Goal: Task Accomplishment & Management: Use online tool/utility

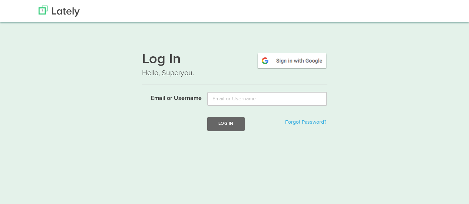
click at [257, 102] on input "Email or Username" at bounding box center [267, 99] width 120 height 14
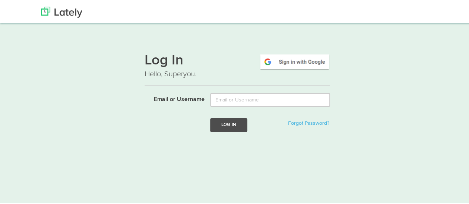
type input "[EMAIL_ADDRESS][DOMAIN_NAME]"
click at [225, 127] on button "Log In" at bounding box center [228, 124] width 37 height 14
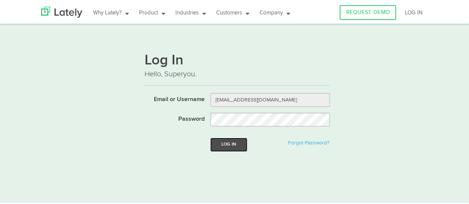
click at [232, 139] on button "Log In" at bounding box center [228, 144] width 37 height 14
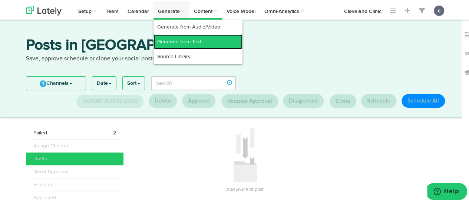
click at [184, 37] on link "Generate from Text" at bounding box center [198, 40] width 89 height 15
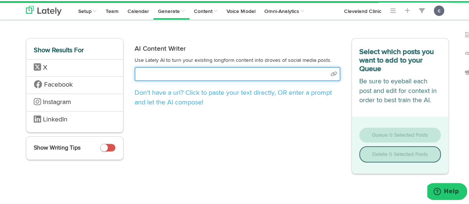
click at [173, 71] on input "text" at bounding box center [238, 73] width 206 height 14
paste input "[URL][DOMAIN_NAME]"
type input "[URL][DOMAIN_NAME]"
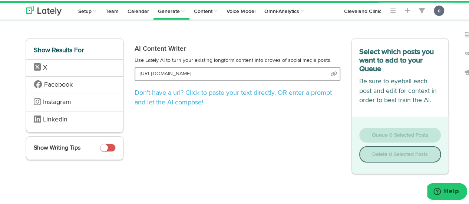
select select "natural"
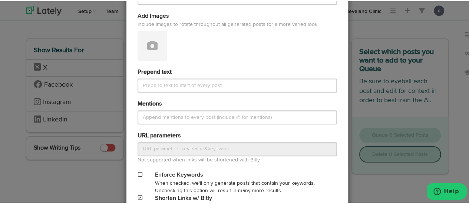
scroll to position [377, 0]
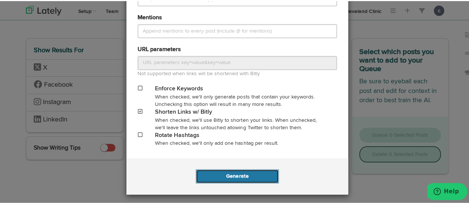
click at [231, 177] on button "Generate" at bounding box center [237, 175] width 83 height 14
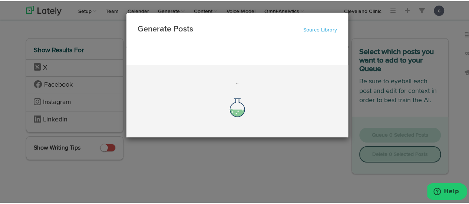
scroll to position [0, 0]
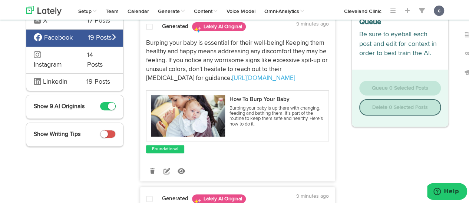
scroll to position [44, 0]
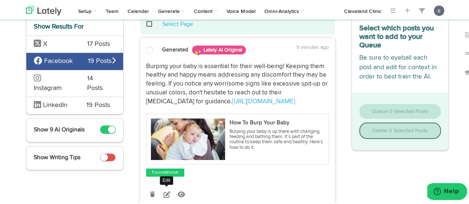
click at [161, 193] on link at bounding box center [167, 193] width 13 height 13
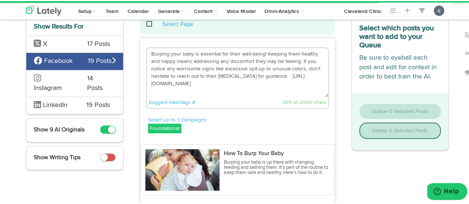
scroll to position [14, 0]
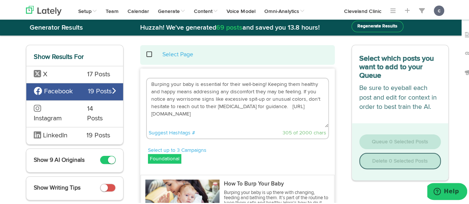
click at [246, 100] on textarea "Burping your baby is essential for their well-being! Keeping them healthy and h…" at bounding box center [237, 102] width 181 height 49
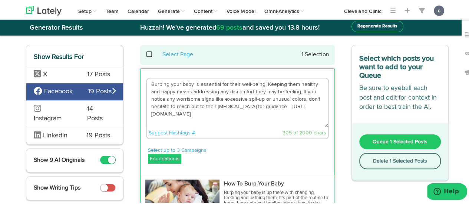
drag, startPoint x: 219, startPoint y: 91, endPoint x: 179, endPoint y: 76, distance: 42.6
click at [179, 77] on div "Burping your baby is essential for their well-being! Keeping them healthy and h…" at bounding box center [237, 108] width 183 height 62
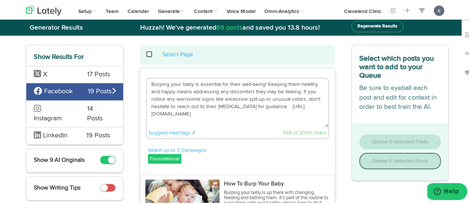
click at [280, 106] on textarea "Burping your baby is essential for their well-being! Keeping them healthy and h…" at bounding box center [237, 102] width 181 height 49
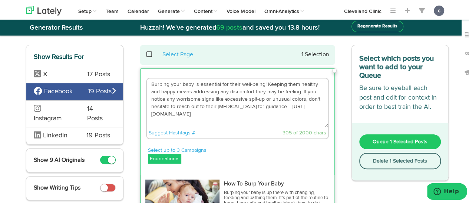
click at [273, 105] on textarea "Burping your baby is essential for their well-being! Keeping them healthy and h…" at bounding box center [237, 102] width 181 height 49
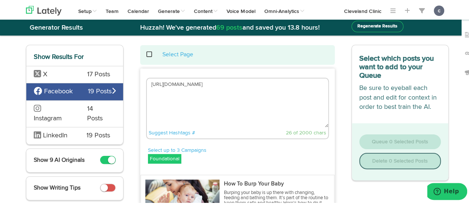
paste textarea "Burping your baby is up there with changing, feeding and bathing them. It’s all…"
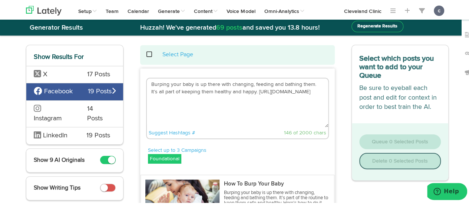
click at [226, 113] on textarea "Burping your baby is up there with changing, feeding and bathing them. It’s all…" at bounding box center [237, 102] width 181 height 49
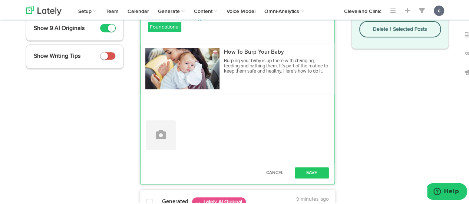
scroll to position [184, 0]
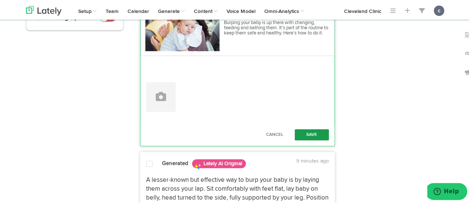
type textarea "Burping your baby is up there with changing, feeding and bathing them. It’s all…"
click at [303, 132] on button "Save" at bounding box center [312, 133] width 34 height 11
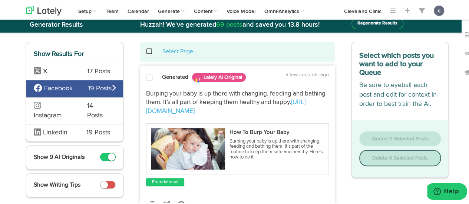
scroll to position [9, 0]
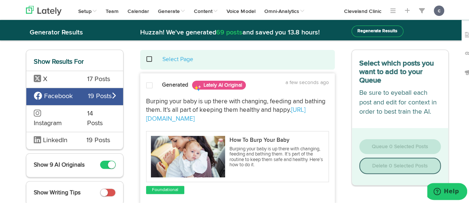
click at [148, 84] on span at bounding box center [149, 84] width 7 height 7
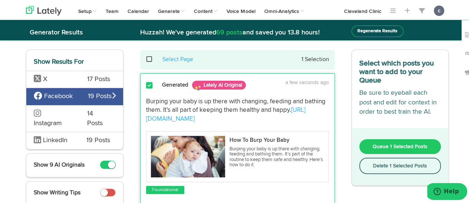
click at [376, 150] on button "Queue 1 Selected Posts" at bounding box center [400, 145] width 82 height 15
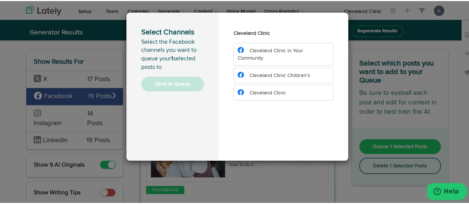
click at [293, 78] on li "Cleveland Clinic Children's" at bounding box center [284, 75] width 100 height 16
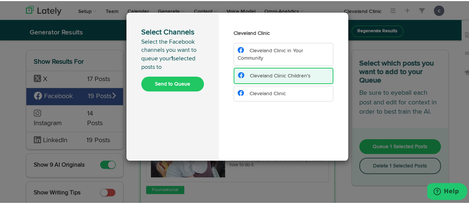
click at [189, 83] on button "Send to Queue" at bounding box center [172, 83] width 63 height 15
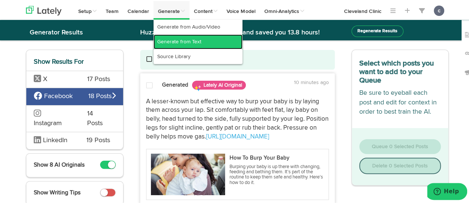
click at [179, 35] on link "Generate from Text" at bounding box center [198, 40] width 89 height 15
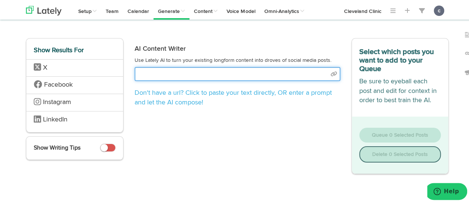
click at [190, 73] on input "text" at bounding box center [238, 73] width 206 height 14
paste input "[URL][DOMAIN_NAME]"
type input "[URL][DOMAIN_NAME]"
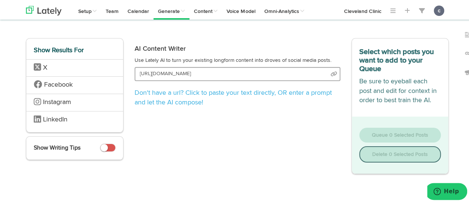
select select "natural"
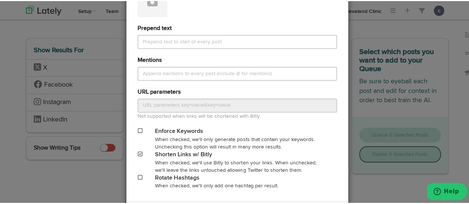
scroll to position [377, 0]
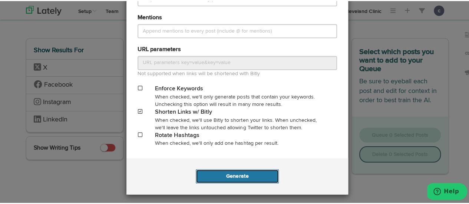
click at [241, 176] on button "Generate" at bounding box center [237, 175] width 83 height 14
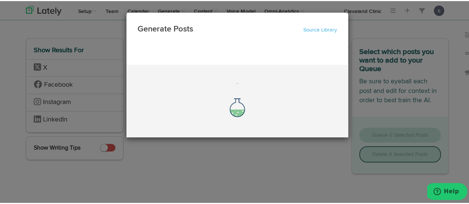
scroll to position [0, 0]
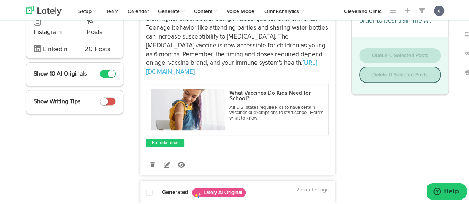
scroll to position [101, 0]
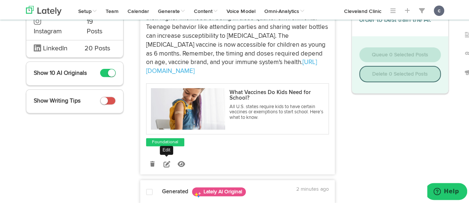
click at [164, 160] on icon at bounding box center [167, 163] width 7 height 7
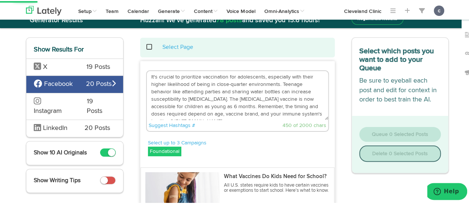
scroll to position [7, 0]
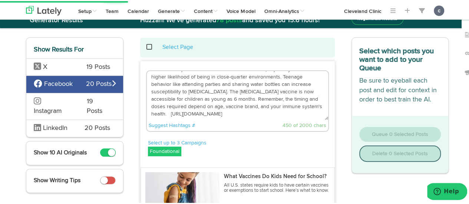
click at [302, 105] on textarea "It's crucial to prioritize vaccination for adolescents, especially with their h…" at bounding box center [237, 94] width 181 height 49
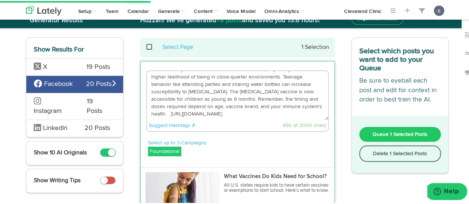
drag, startPoint x: 241, startPoint y: 95, endPoint x: 170, endPoint y: 72, distance: 74.8
click at [170, 72] on textarea "It's crucial to prioritize vaccination for adolescents, especially with their h…" at bounding box center [237, 94] width 181 height 49
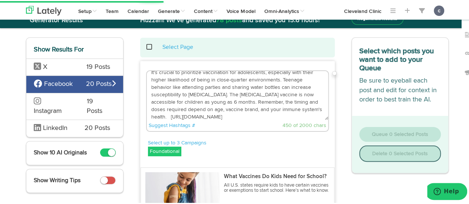
scroll to position [0, 0]
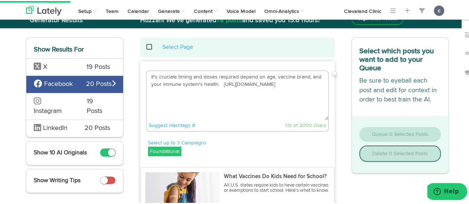
drag, startPoint x: 217, startPoint y: 82, endPoint x: 157, endPoint y: 71, distance: 61.8
click at [157, 71] on textarea "It's cruciale timing and doses required depend on age, vaccine brand, and your …" at bounding box center [237, 94] width 181 height 49
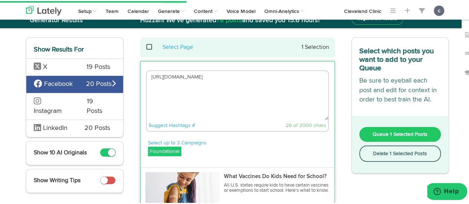
paste textarea "All states require DTaP, MMR, [MEDICAL_DATA] and [MEDICAL_DATA] vaccines — heal…"
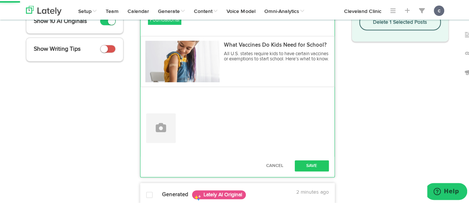
scroll to position [156, 0]
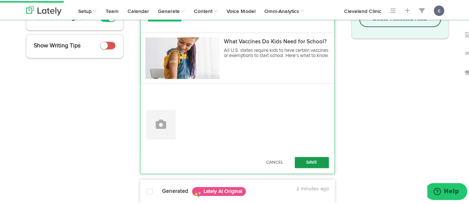
type textarea "All states require DTaP, MMR, [MEDICAL_DATA] and [MEDICAL_DATA] vaccines — heal…"
click at [302, 160] on button "Save" at bounding box center [312, 161] width 34 height 11
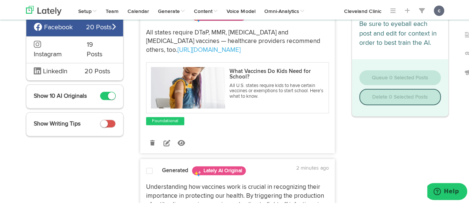
scroll to position [44, 0]
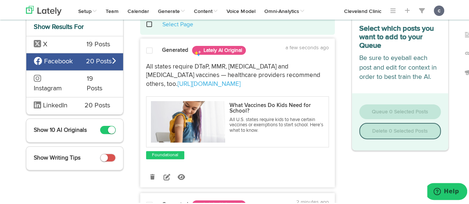
click at [147, 47] on span at bounding box center [149, 49] width 7 height 7
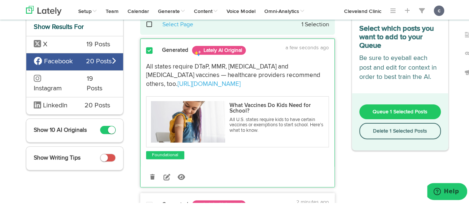
click at [385, 109] on span "Queue 1 Selected Posts" at bounding box center [400, 110] width 55 height 5
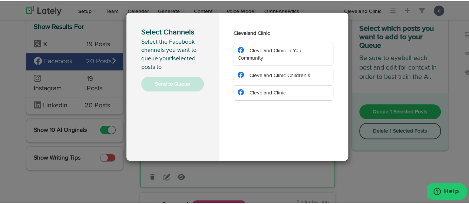
click at [309, 77] on li "Cleveland Clinic Children's" at bounding box center [284, 75] width 100 height 16
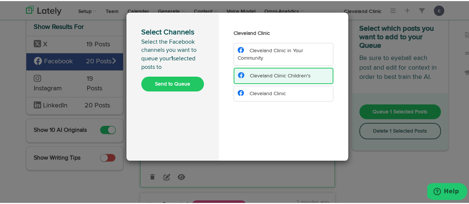
click at [186, 82] on button "Send to Queue" at bounding box center [172, 83] width 63 height 15
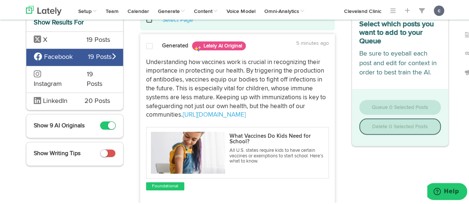
scroll to position [0, 0]
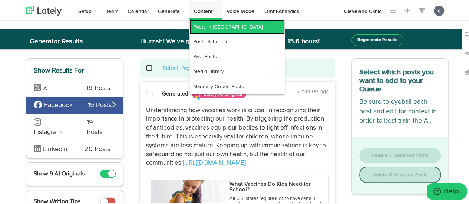
click at [214, 23] on link "Posts in [GEOGRAPHIC_DATA]" at bounding box center [237, 26] width 95 height 15
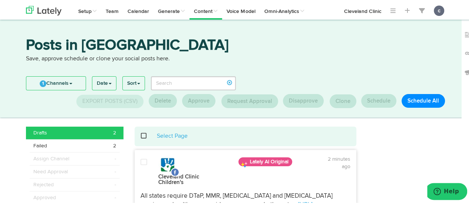
click at [213, 25] on div "Posts in [GEOGRAPHIC_DATA] Save, approve schedule or clone your social posts he…" at bounding box center [237, 68] width 475 height 98
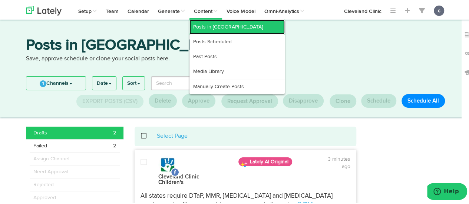
click at [211, 32] on link "Posts in [GEOGRAPHIC_DATA]" at bounding box center [237, 26] width 95 height 15
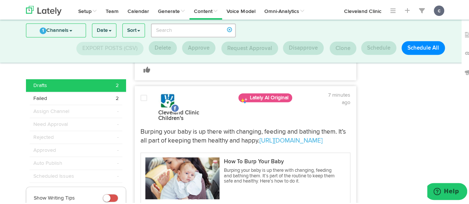
scroll to position [213, 0]
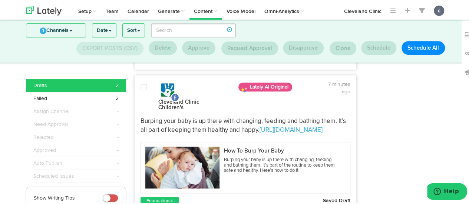
drag, startPoint x: 337, startPoint y: 109, endPoint x: 134, endPoint y: 101, distance: 203.4
click at [135, 116] on div "Burping your baby is up there with changing, feeding and bathing them. It’s all…" at bounding box center [245, 125] width 221 height 18
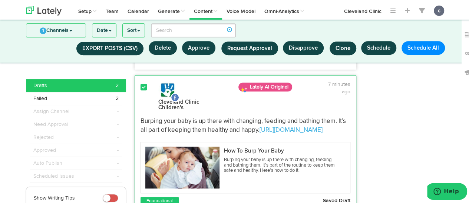
copy p "Burping your baby is up there with changing, feeding and bathing them. It’s all…"
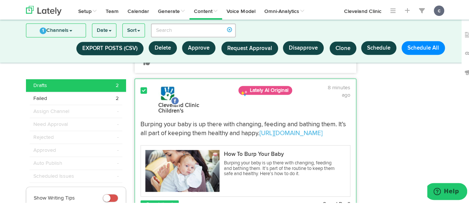
scroll to position [210, 0]
click at [377, 135] on div at bounding box center [408, 72] width 92 height 408
click at [368, 112] on div at bounding box center [408, 72] width 92 height 408
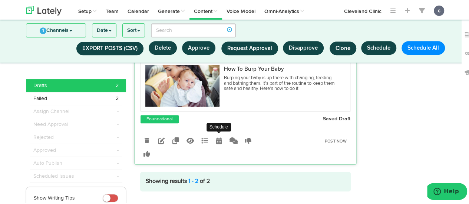
click at [217, 134] on link at bounding box center [219, 140] width 13 height 13
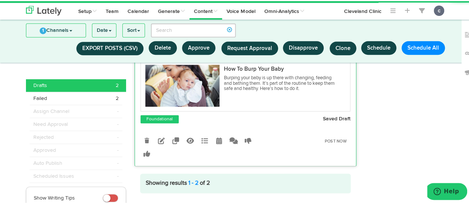
radio input "true"
select select "12"
select select "40"
select select "PM"
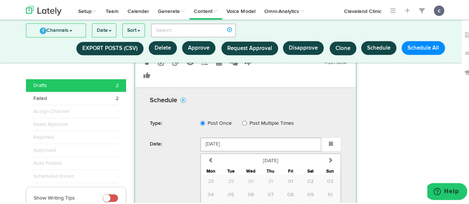
scroll to position [457, 0]
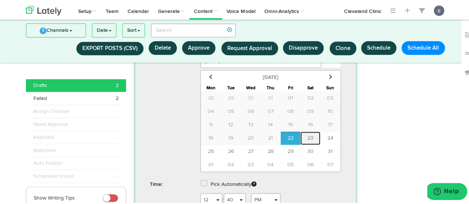
click at [304, 131] on button "23" at bounding box center [310, 137] width 20 height 13
type input "[DATE]"
click at [204, 192] on select "1 2 3 4 5 6 7 8 9 10 11 12" at bounding box center [211, 199] width 22 height 14
select select "2"
click at [200, 192] on select "1 2 3 4 5 6 7 8 9 10 11 12" at bounding box center [211, 199] width 22 height 14
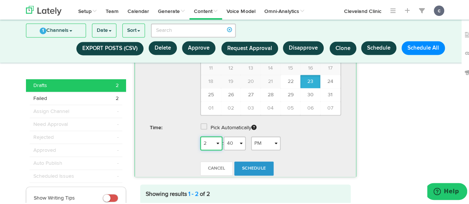
scroll to position [527, 0]
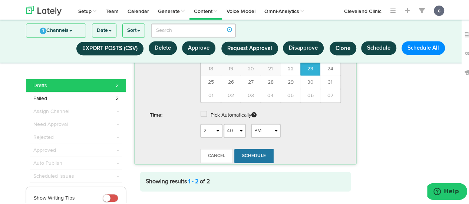
click at [258, 153] on span "Schedule" at bounding box center [254, 155] width 24 height 4
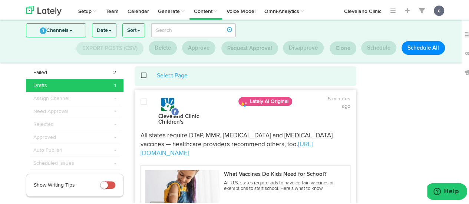
scroll to position [12, 0]
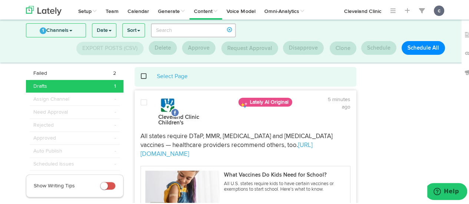
drag, startPoint x: 310, startPoint y: 139, endPoint x: 136, endPoint y: 129, distance: 173.5
click at [136, 131] on div "All states require DTaP, MMR, [MEDICAL_DATA] and [MEDICAL_DATA] vaccines — heal…" at bounding box center [245, 144] width 221 height 26
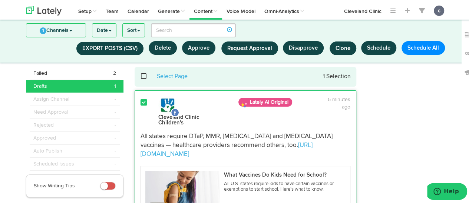
copy p "All states require DTaP, MMR, [MEDICAL_DATA] and [MEDICAL_DATA] vaccines — heal…"
click at [387, 115] on div at bounding box center [408, 184] width 92 height 236
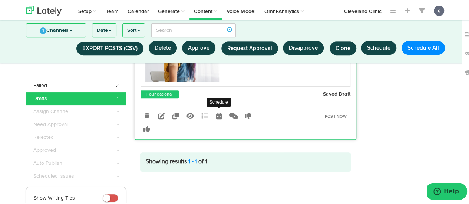
click at [220, 109] on link at bounding box center [219, 115] width 13 height 13
radio input "true"
select select "12"
select select "50"
select select "PM"
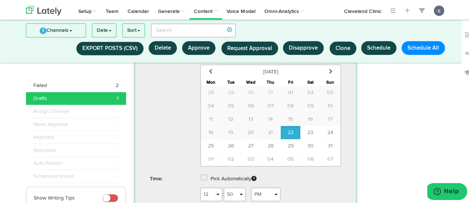
scroll to position [286, 0]
click at [330, 129] on span "24" at bounding box center [331, 131] width 6 height 5
type input "[DATE]"
click at [207, 186] on select "1 2 3 4 5 6 7 8 9 10 11 12" at bounding box center [211, 193] width 22 height 14
select select "6"
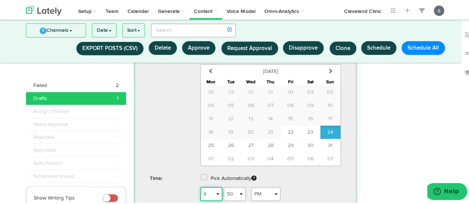
click at [200, 186] on select "1 2 3 4 5 6 7 8 9 10 11 12" at bounding box center [211, 193] width 22 height 14
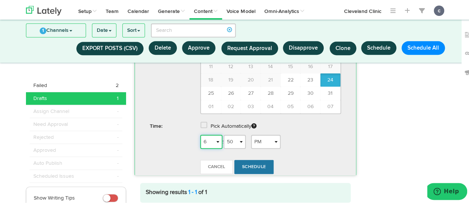
scroll to position [339, 0]
click at [262, 159] on link "Schedule" at bounding box center [253, 166] width 39 height 14
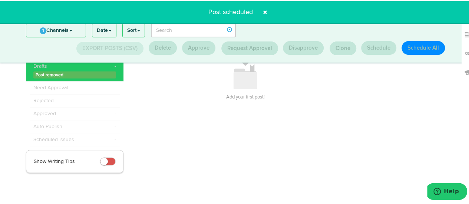
scroll to position [36, 0]
